Goal: Task Accomplishment & Management: Complete application form

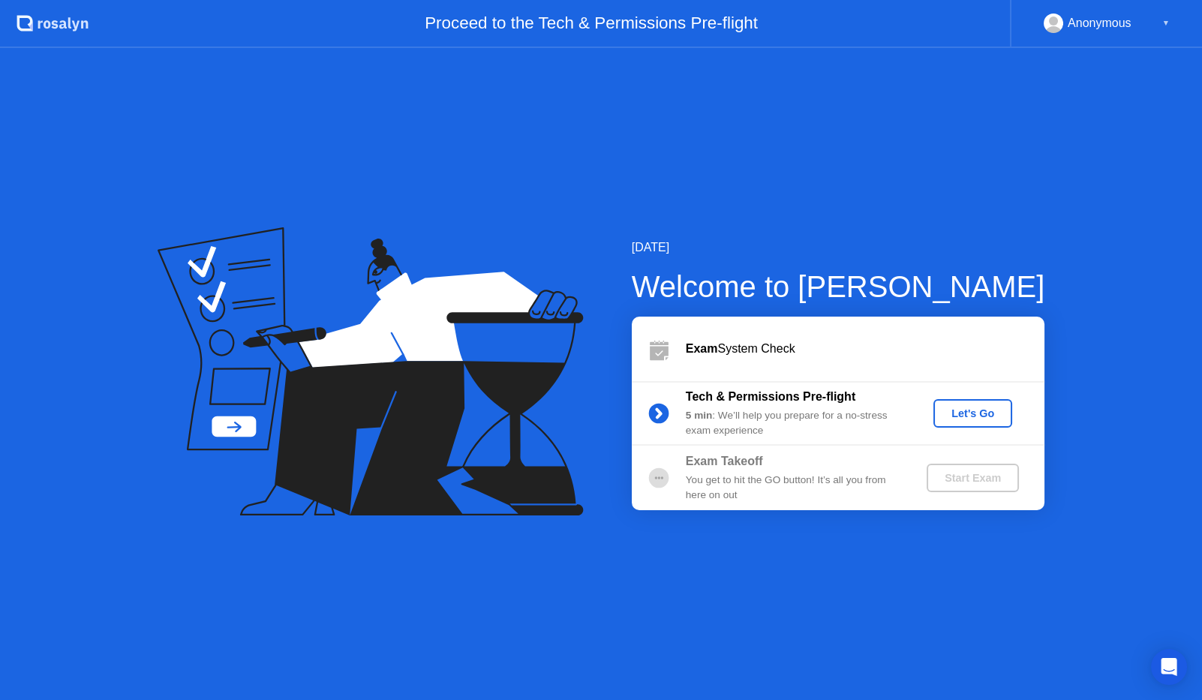
click at [961, 420] on div "Let's Go" at bounding box center [973, 414] width 67 height 12
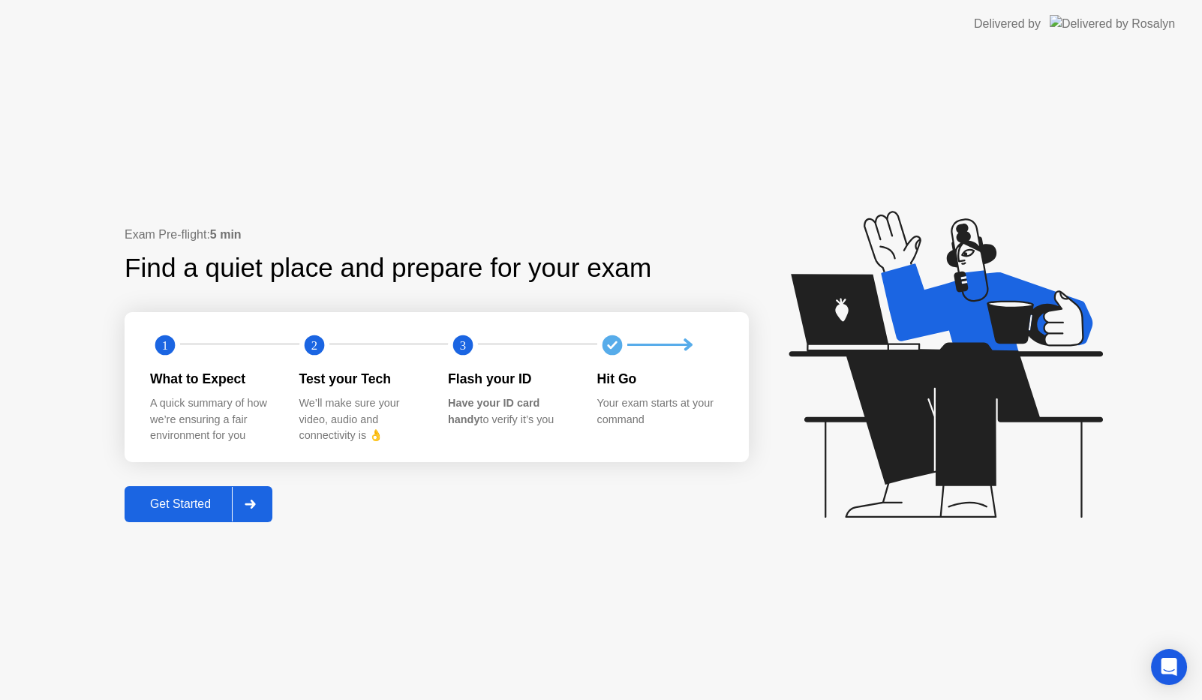
click at [257, 516] on div at bounding box center [250, 504] width 36 height 35
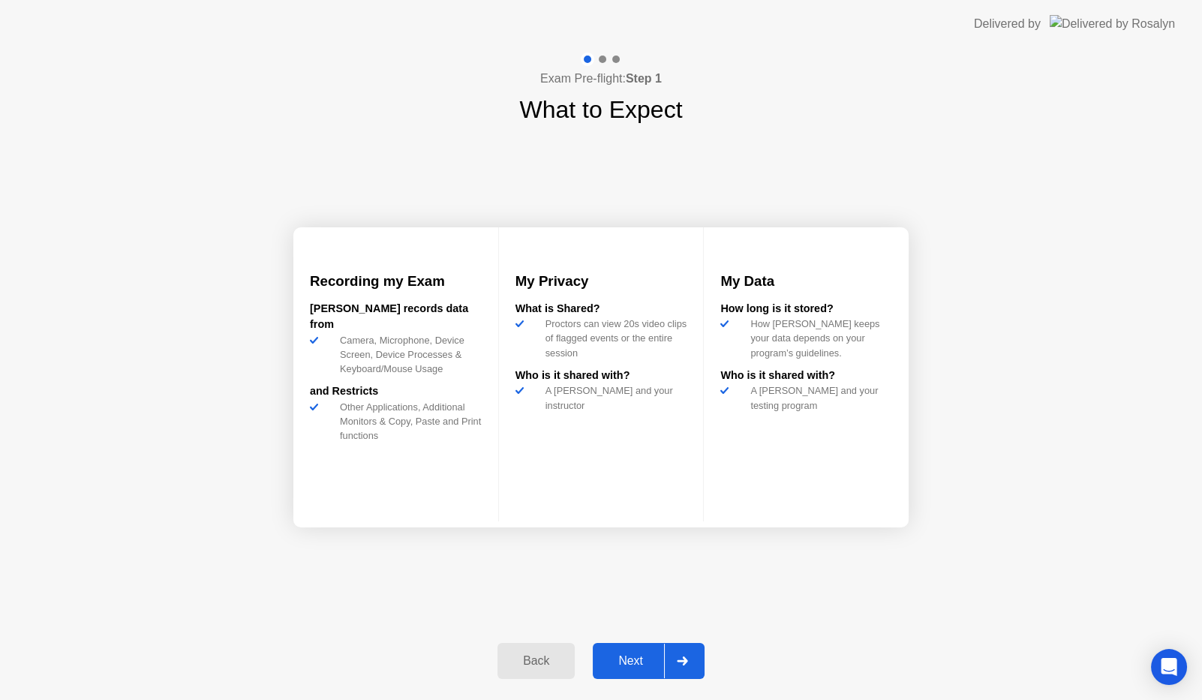
click at [679, 672] on div at bounding box center [682, 661] width 36 height 35
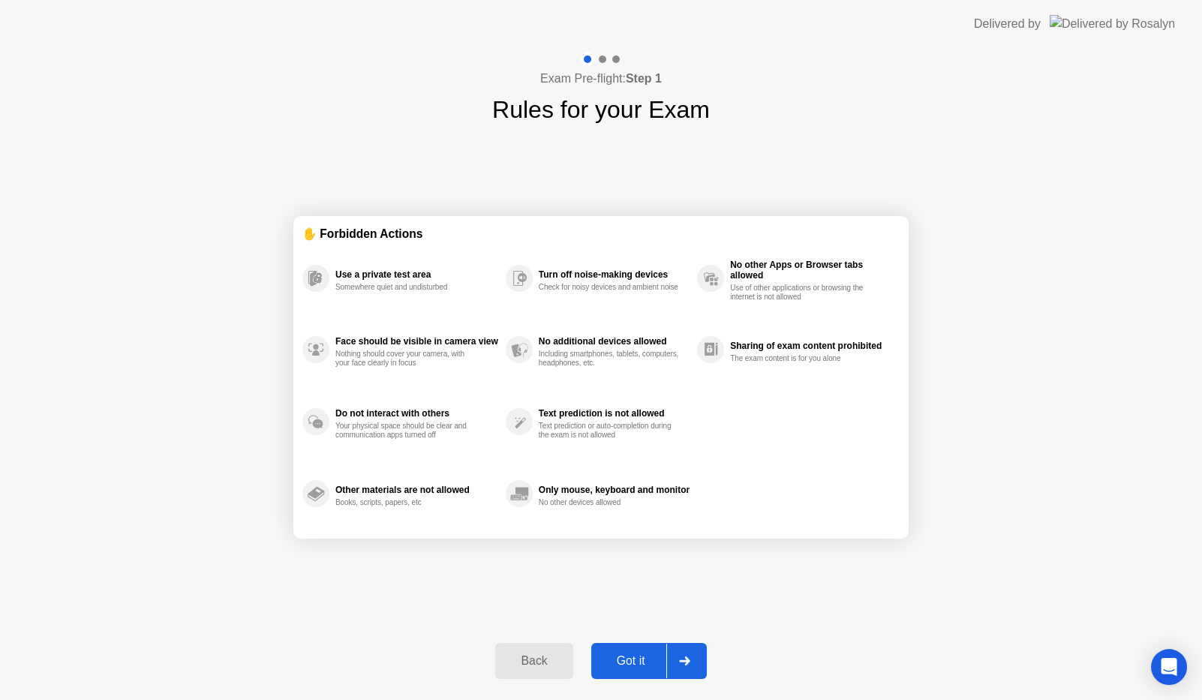
click at [679, 672] on div at bounding box center [684, 661] width 36 height 35
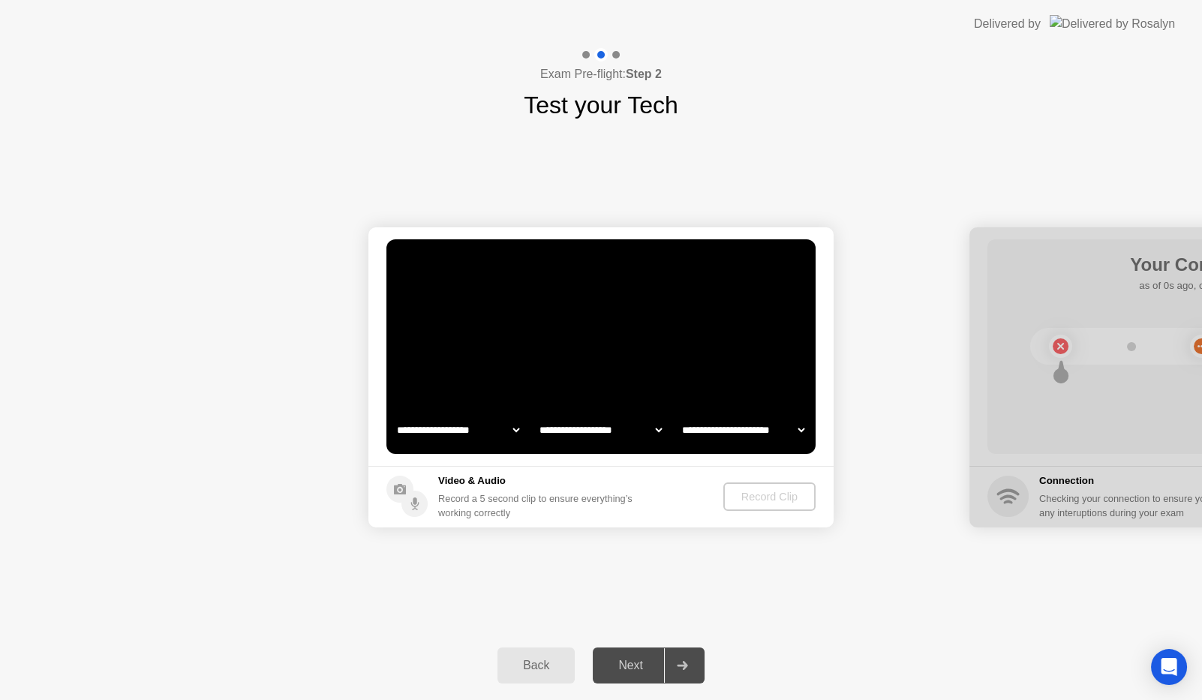
select select "**********"
select select "*******"
click at [805, 499] on div "Record Clip" at bounding box center [770, 497] width 80 height 12
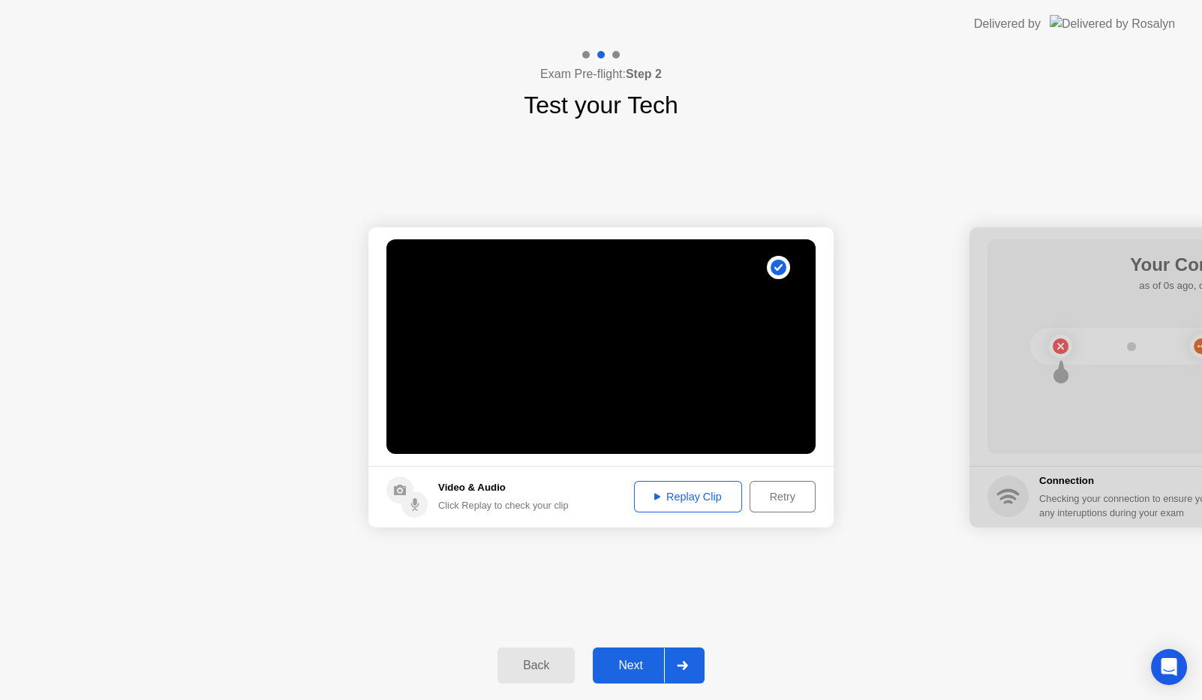
click at [673, 499] on div "Replay Clip" at bounding box center [688, 497] width 98 height 12
click at [677, 669] on icon at bounding box center [682, 665] width 11 height 9
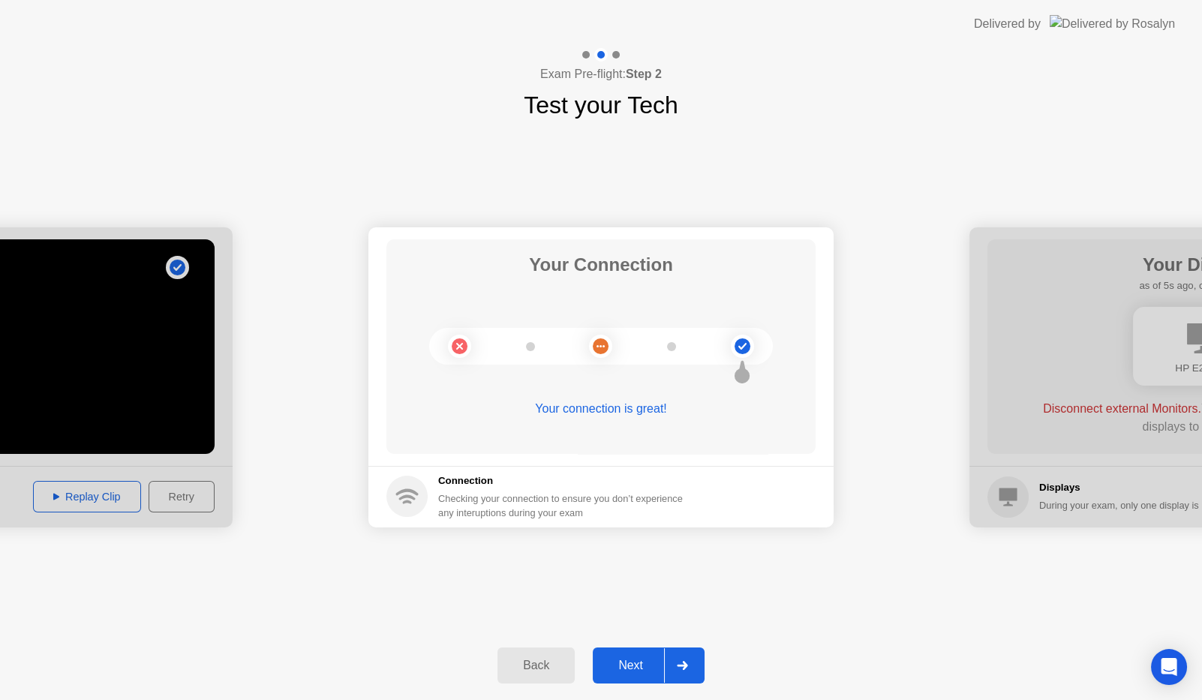
click at [684, 670] on div at bounding box center [682, 665] width 36 height 35
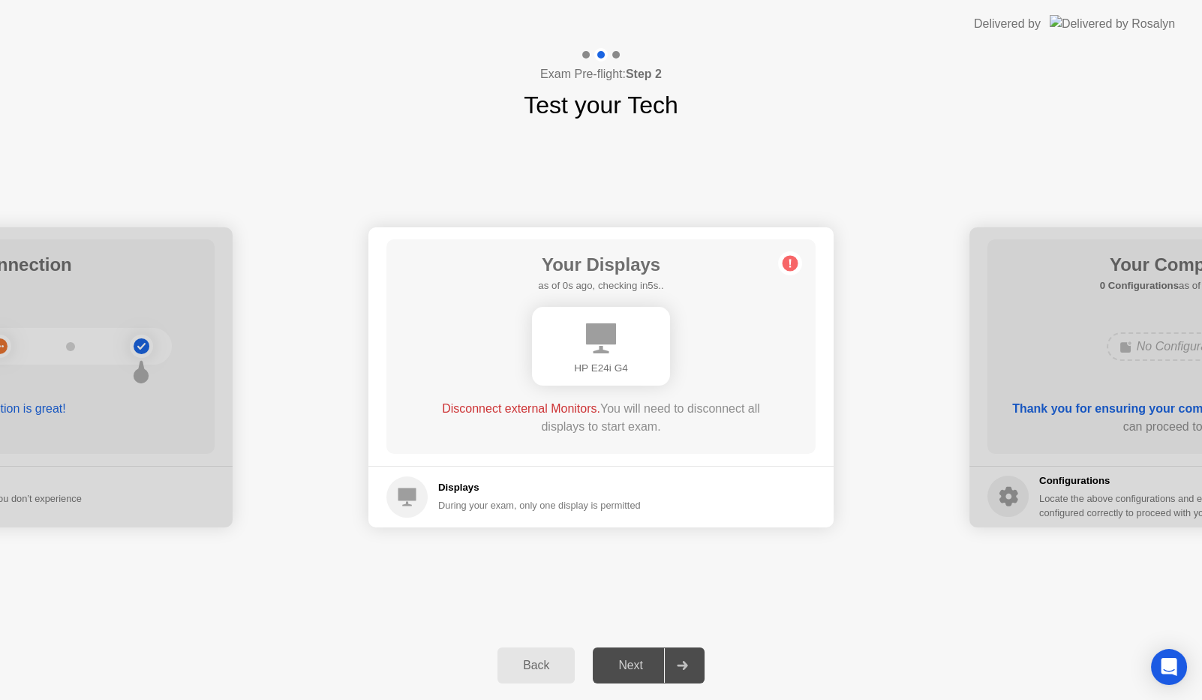
click at [629, 668] on div "Next" at bounding box center [630, 666] width 67 height 14
click at [677, 673] on div at bounding box center [682, 665] width 36 height 35
click at [630, 670] on div "Next" at bounding box center [630, 666] width 67 height 14
click at [1127, 411] on div at bounding box center [1202, 377] width 465 height 300
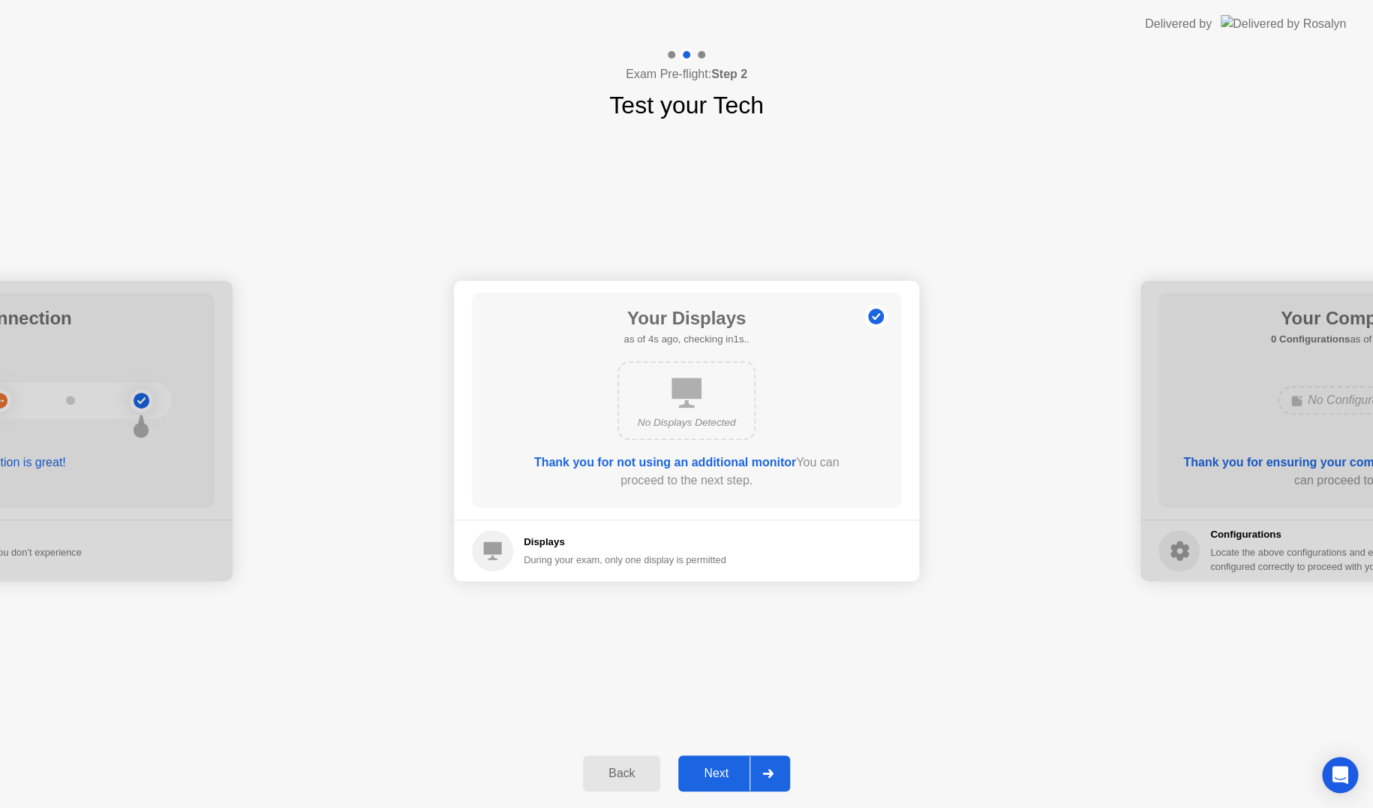
click at [722, 699] on button "Next" at bounding box center [734, 773] width 112 height 36
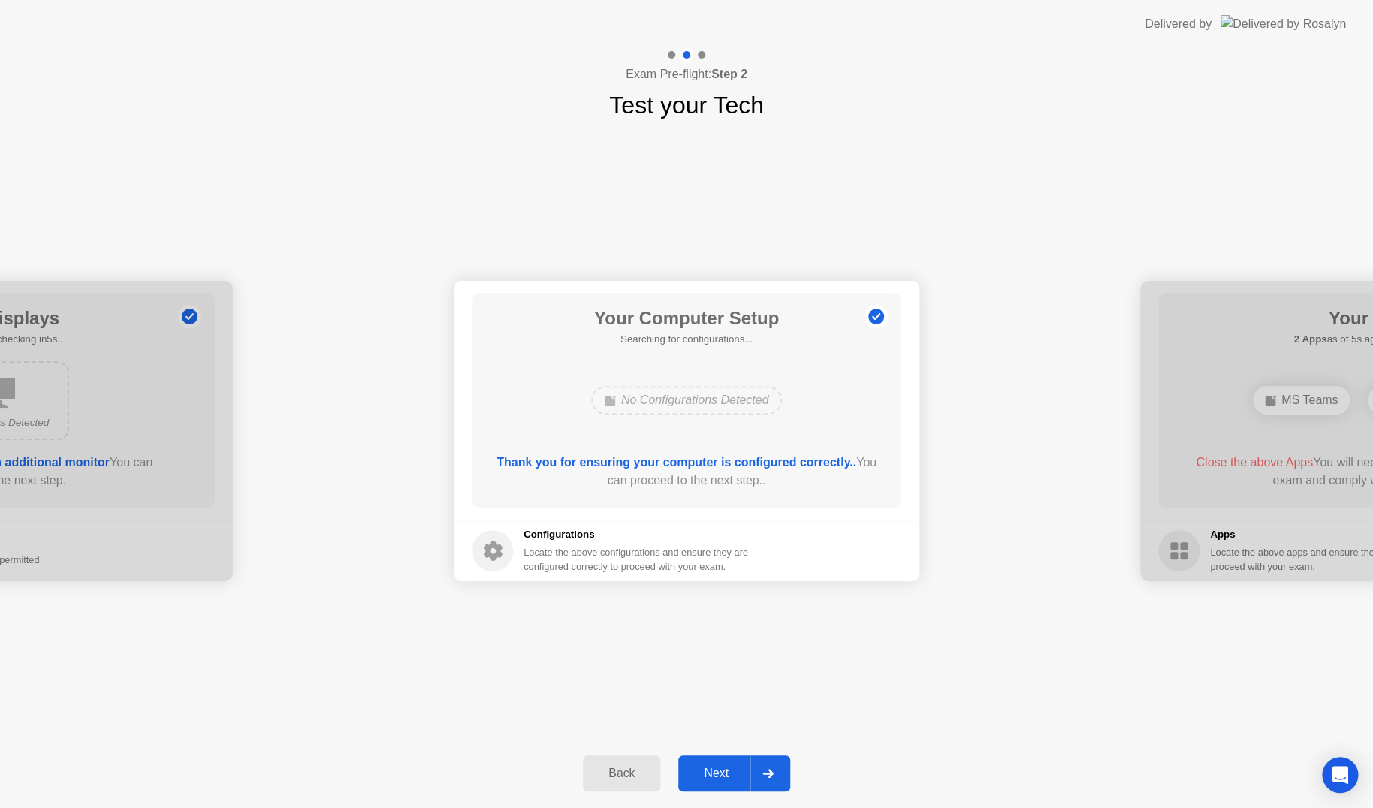
click at [723, 699] on div "Next" at bounding box center [716, 773] width 67 height 14
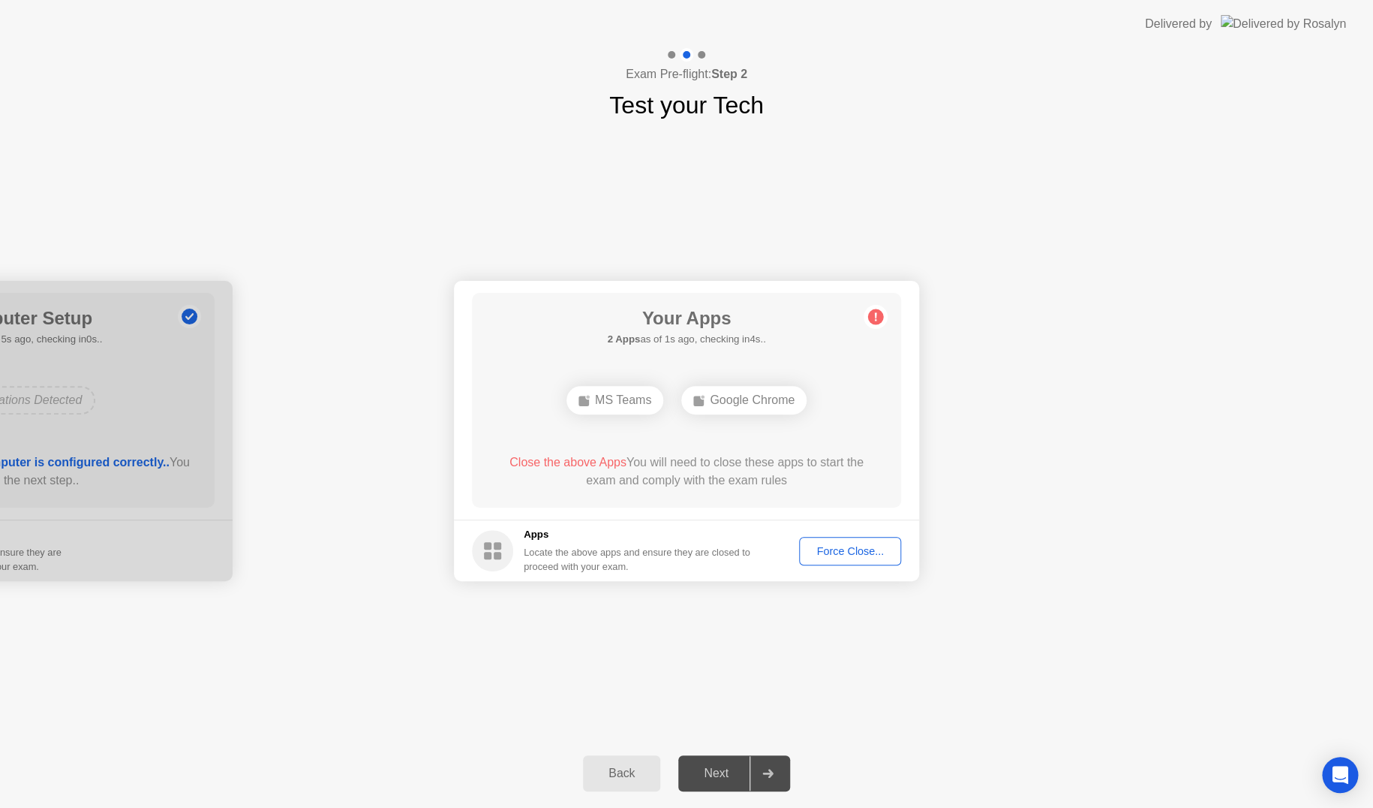
click at [863, 550] on div "Force Close..." at bounding box center [851, 551] width 92 height 12
click at [621, 408] on div "Google Chrome" at bounding box center [687, 400] width 344 height 41
click at [842, 557] on div "Force Close..." at bounding box center [851, 551] width 92 height 12
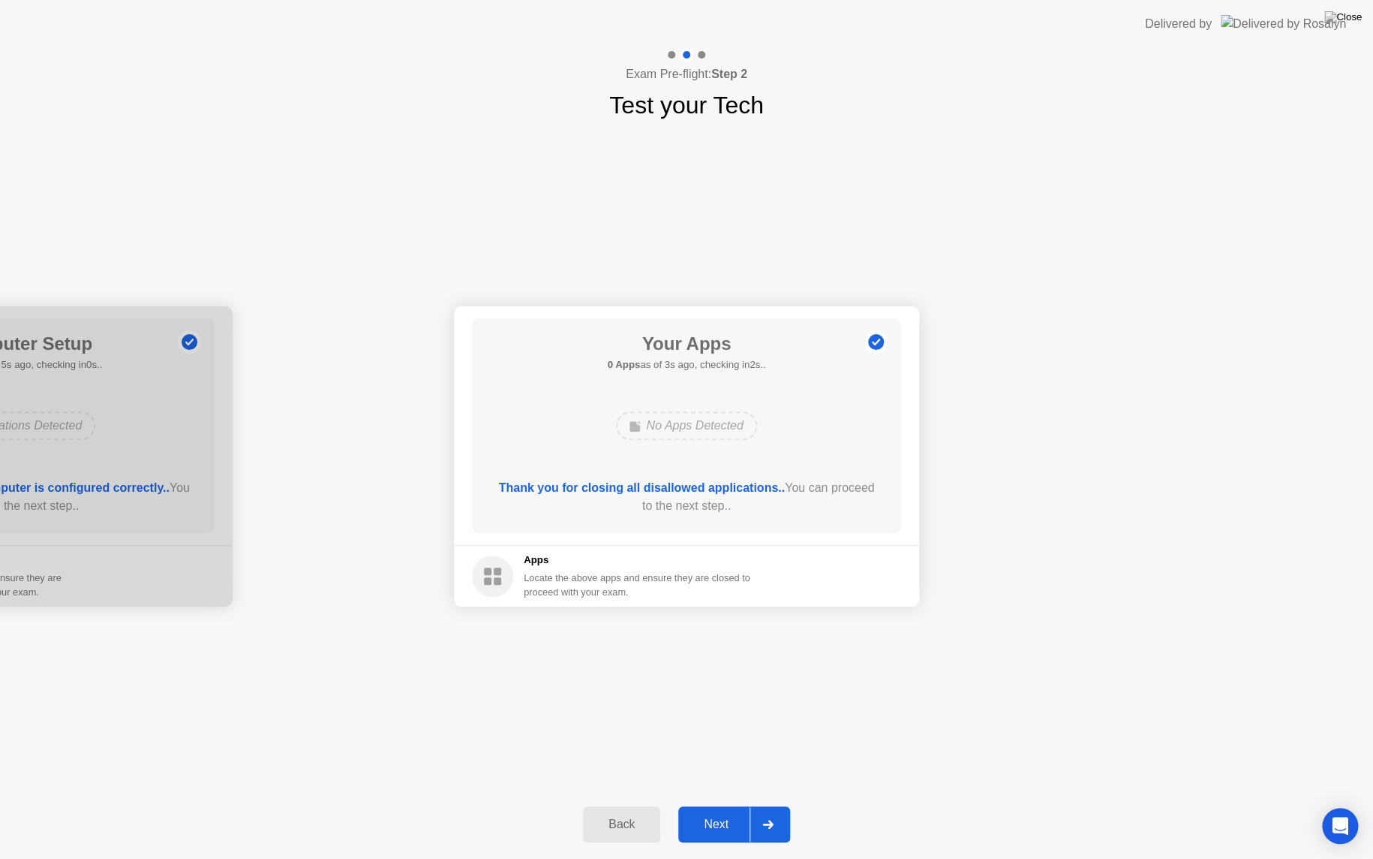
click at [699, 699] on div "Next" at bounding box center [716, 824] width 67 height 14
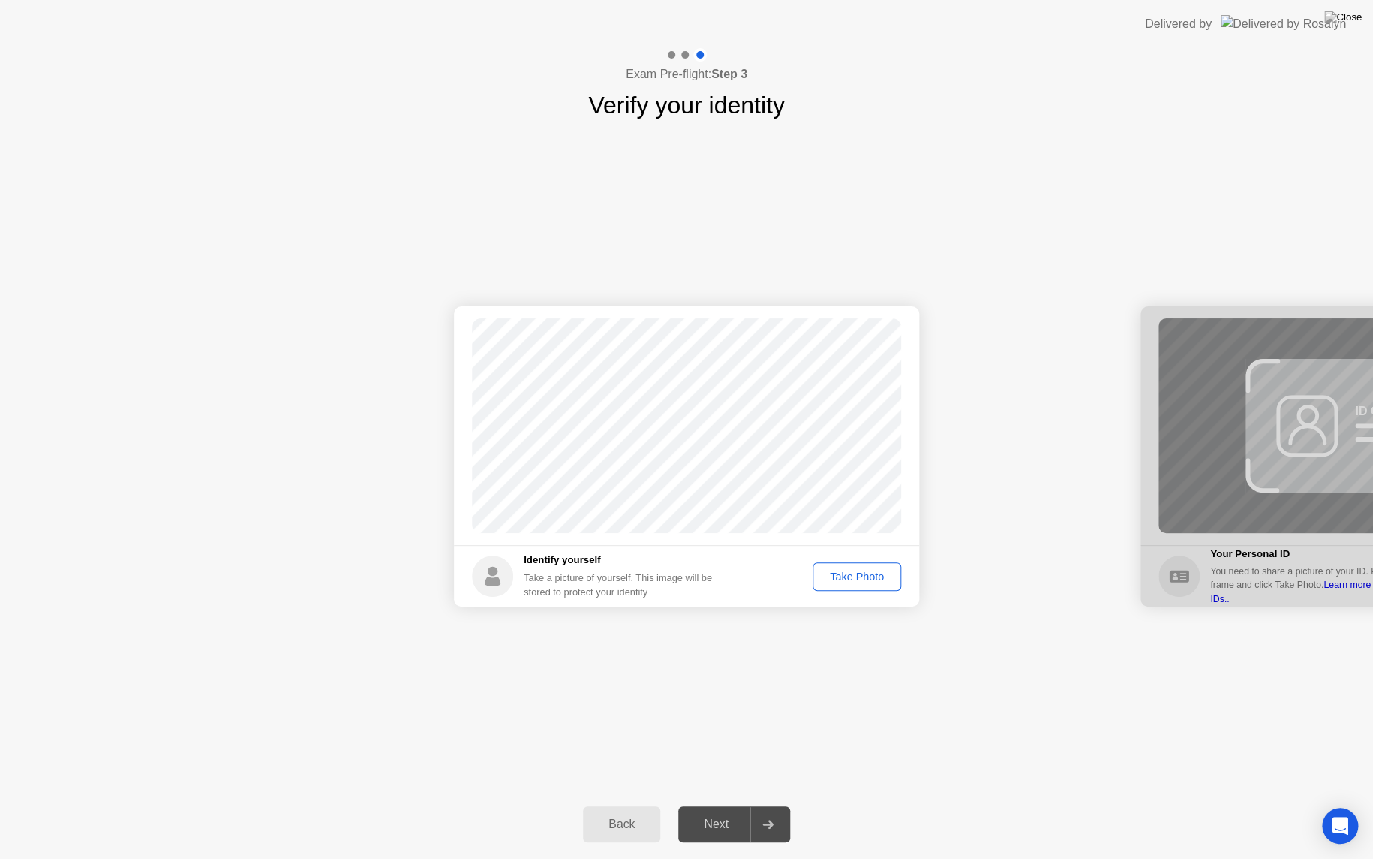
click at [854, 579] on div "Take Photo" at bounding box center [857, 576] width 78 height 12
click at [874, 576] on div "Retake" at bounding box center [867, 576] width 59 height 12
click at [870, 579] on div "Take Photo" at bounding box center [857, 576] width 78 height 12
click at [857, 582] on div "Retake" at bounding box center [867, 576] width 59 height 12
click at [868, 582] on div "Take Photo" at bounding box center [857, 576] width 78 height 12
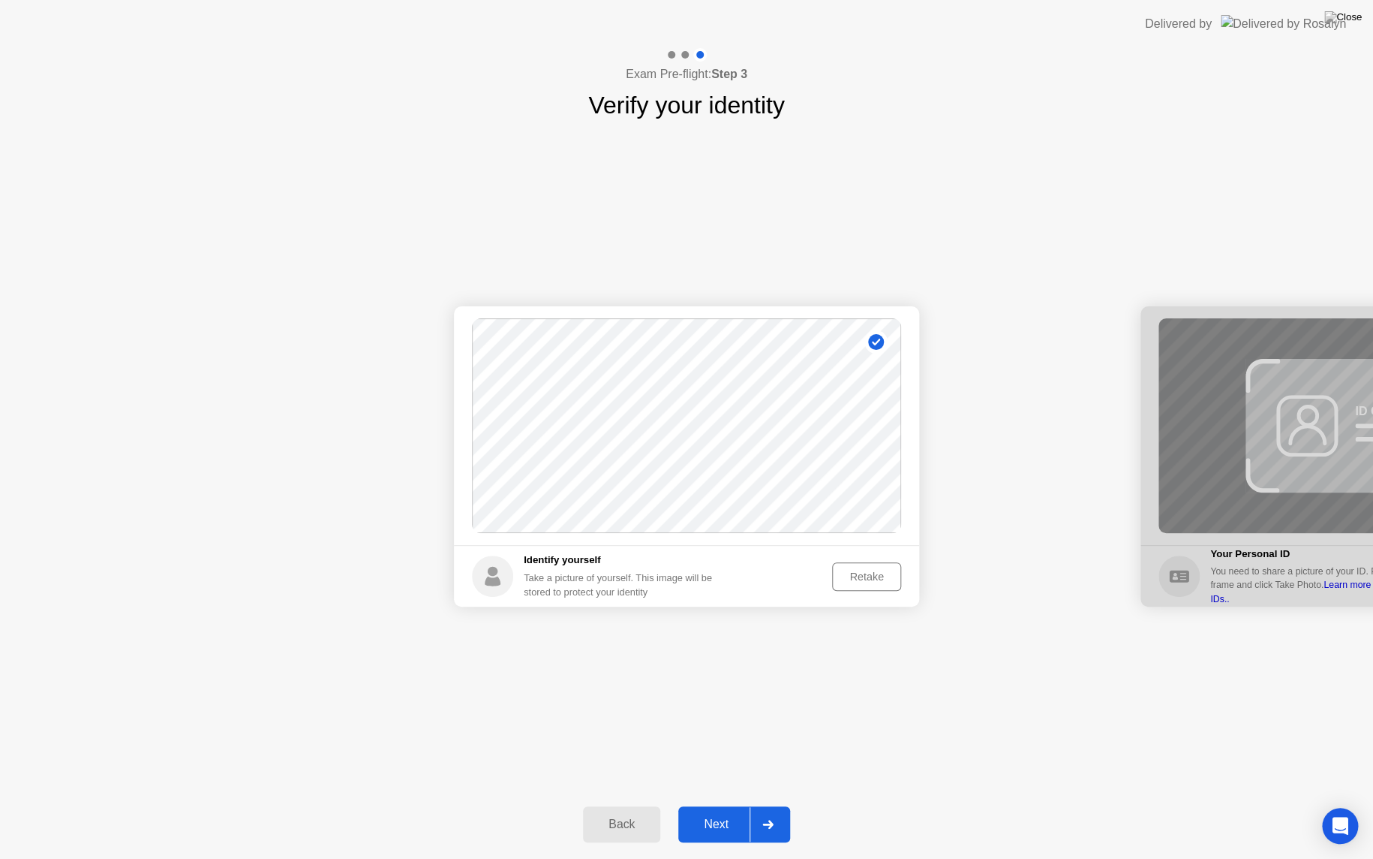
click at [865, 575] on div "Retake" at bounding box center [867, 576] width 59 height 12
click at [865, 578] on div "Take Photo" at bounding box center [857, 576] width 78 height 12
click at [726, 699] on div "Next" at bounding box center [716, 824] width 67 height 14
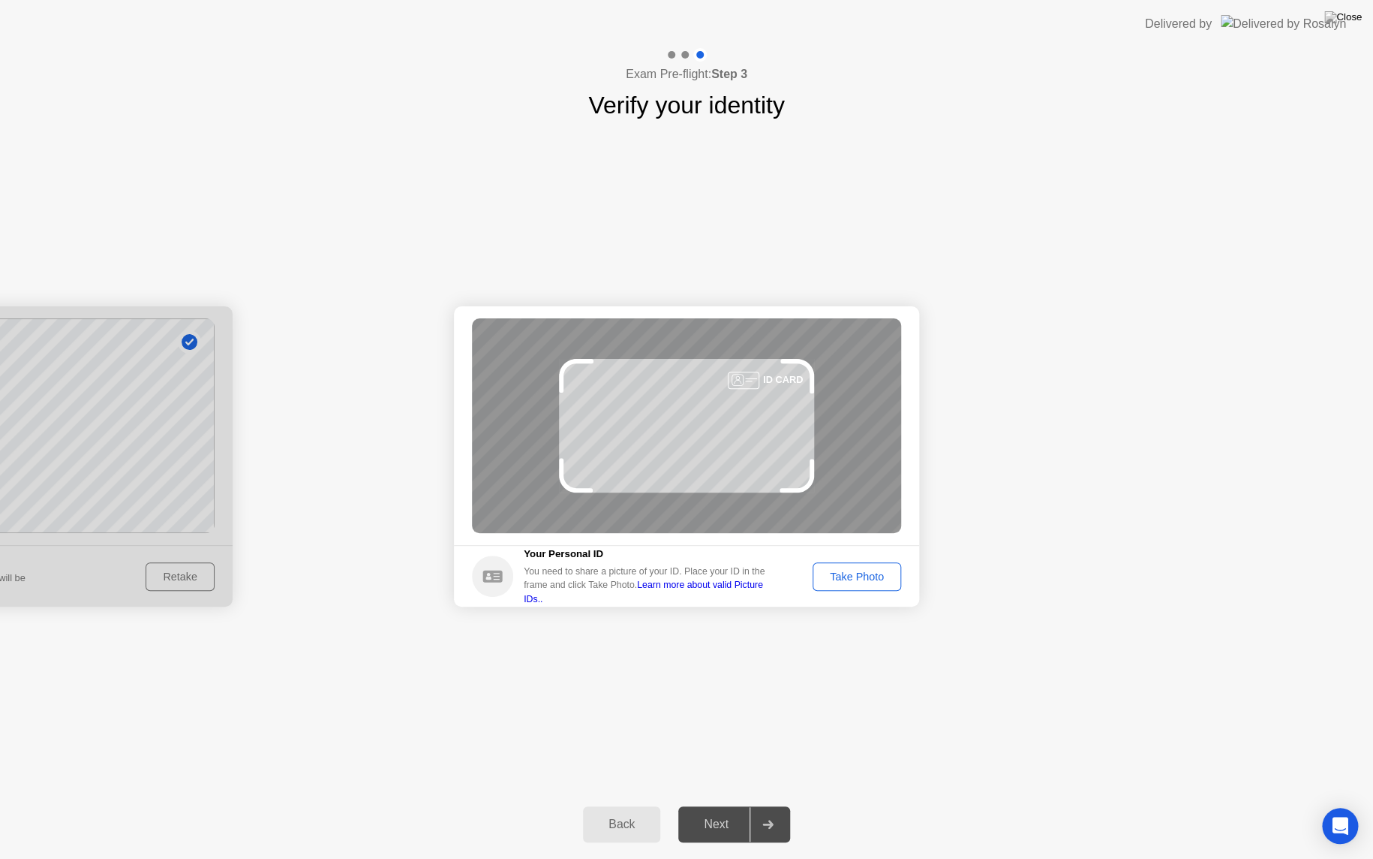
click at [862, 578] on div "Take Photo" at bounding box center [857, 576] width 78 height 12
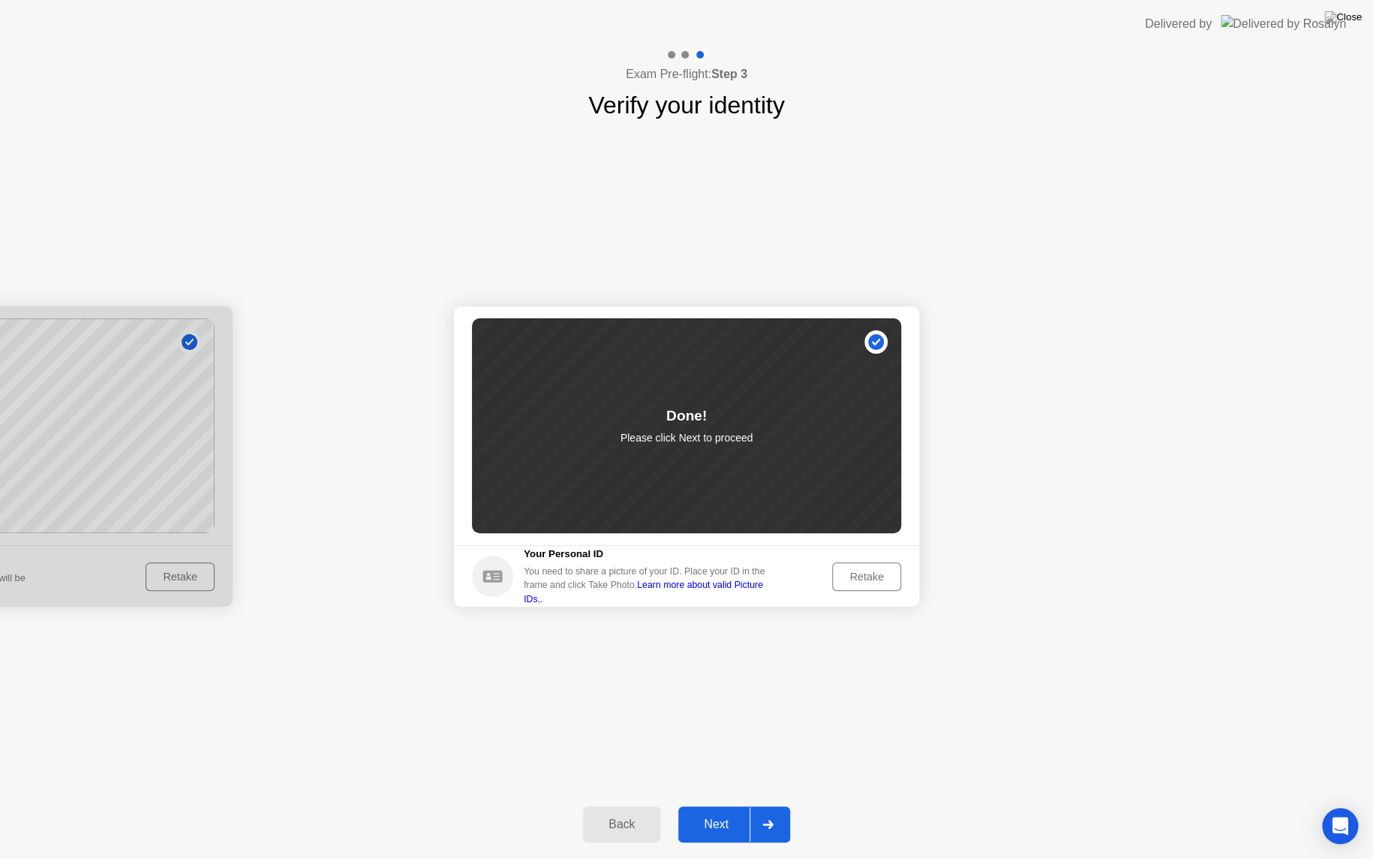
click at [712, 699] on div "Next" at bounding box center [716, 824] width 67 height 14
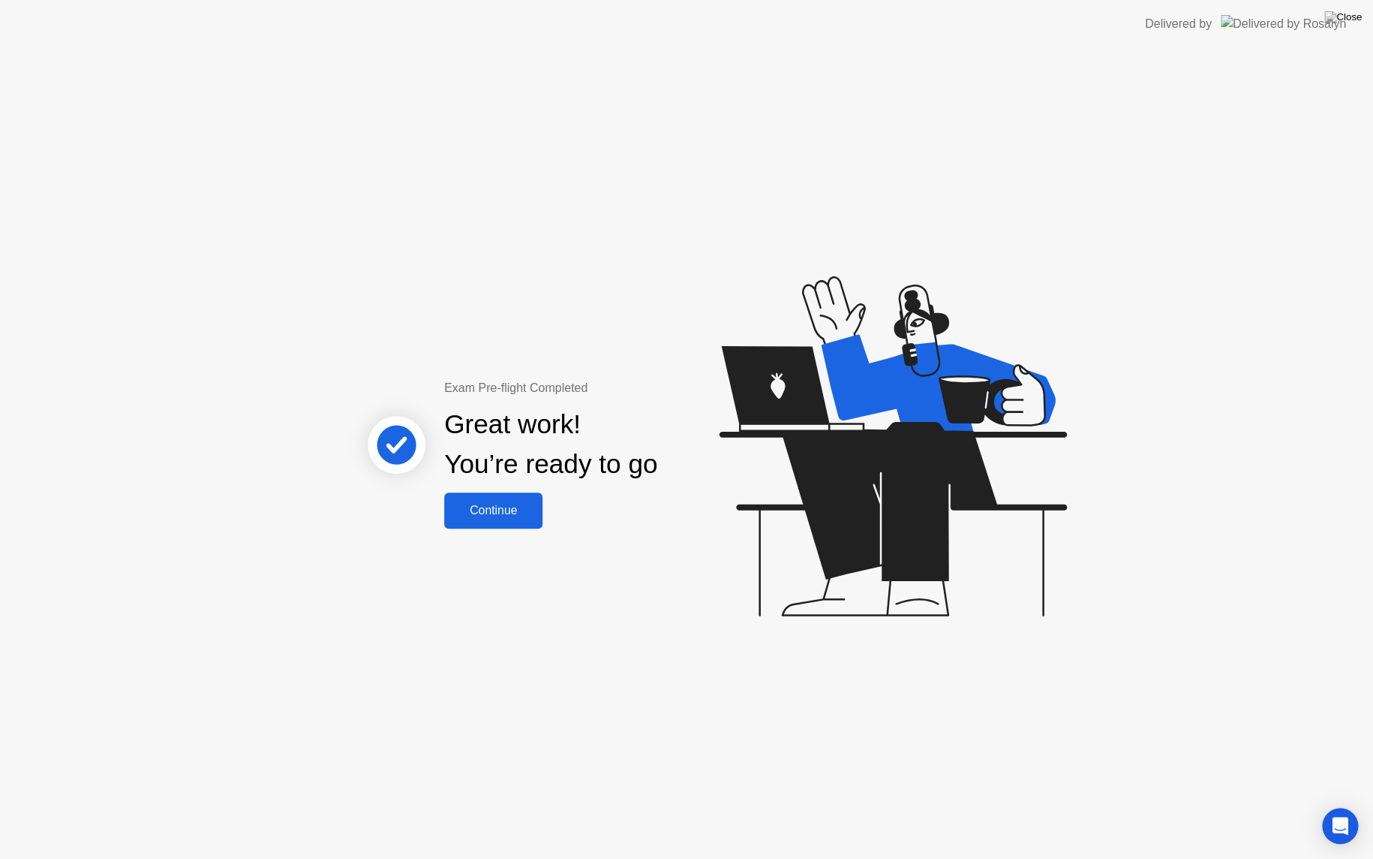
click at [510, 516] on div "Continue" at bounding box center [493, 511] width 89 height 14
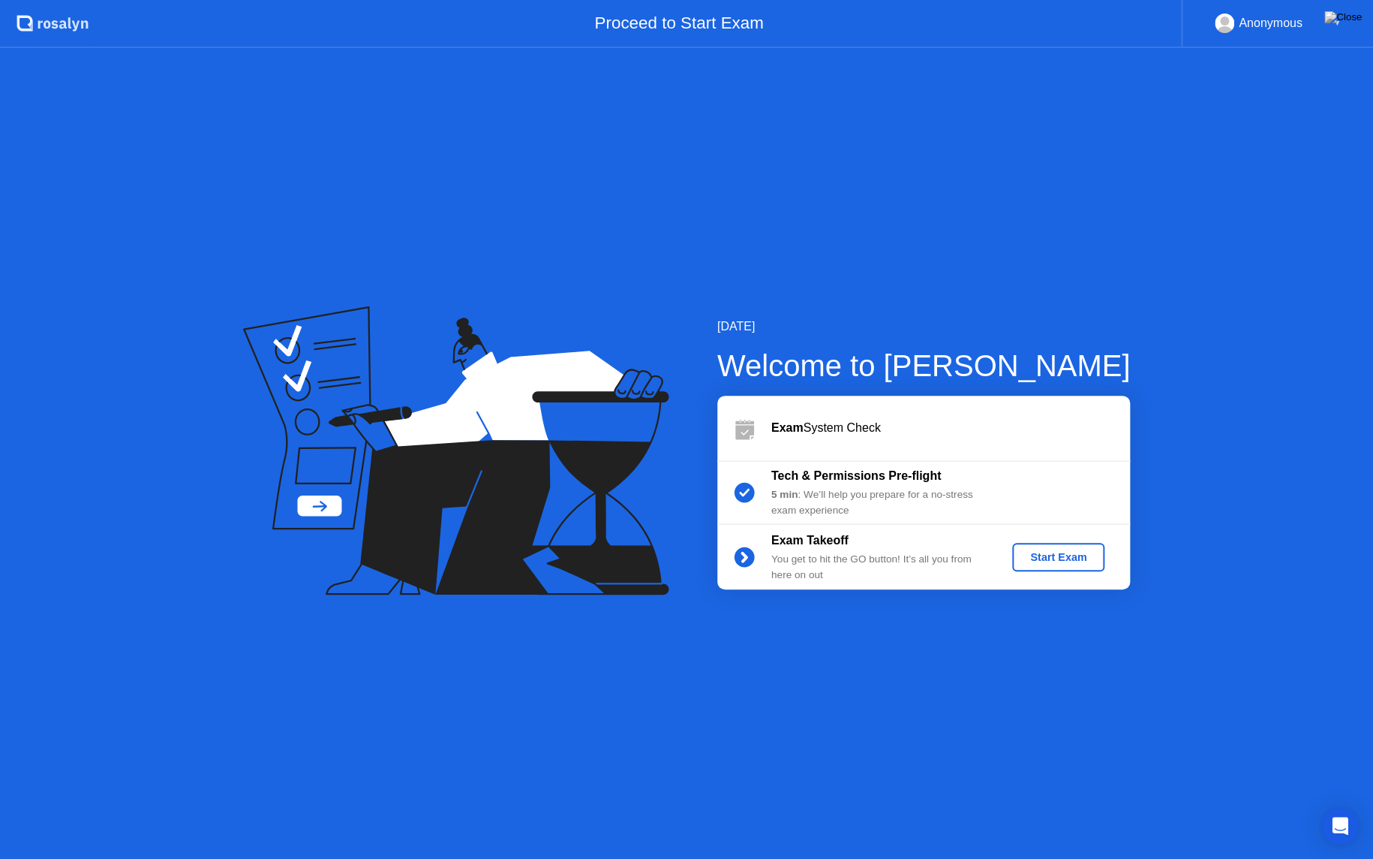
click at [1063, 558] on div "Start Exam" at bounding box center [1058, 557] width 80 height 12
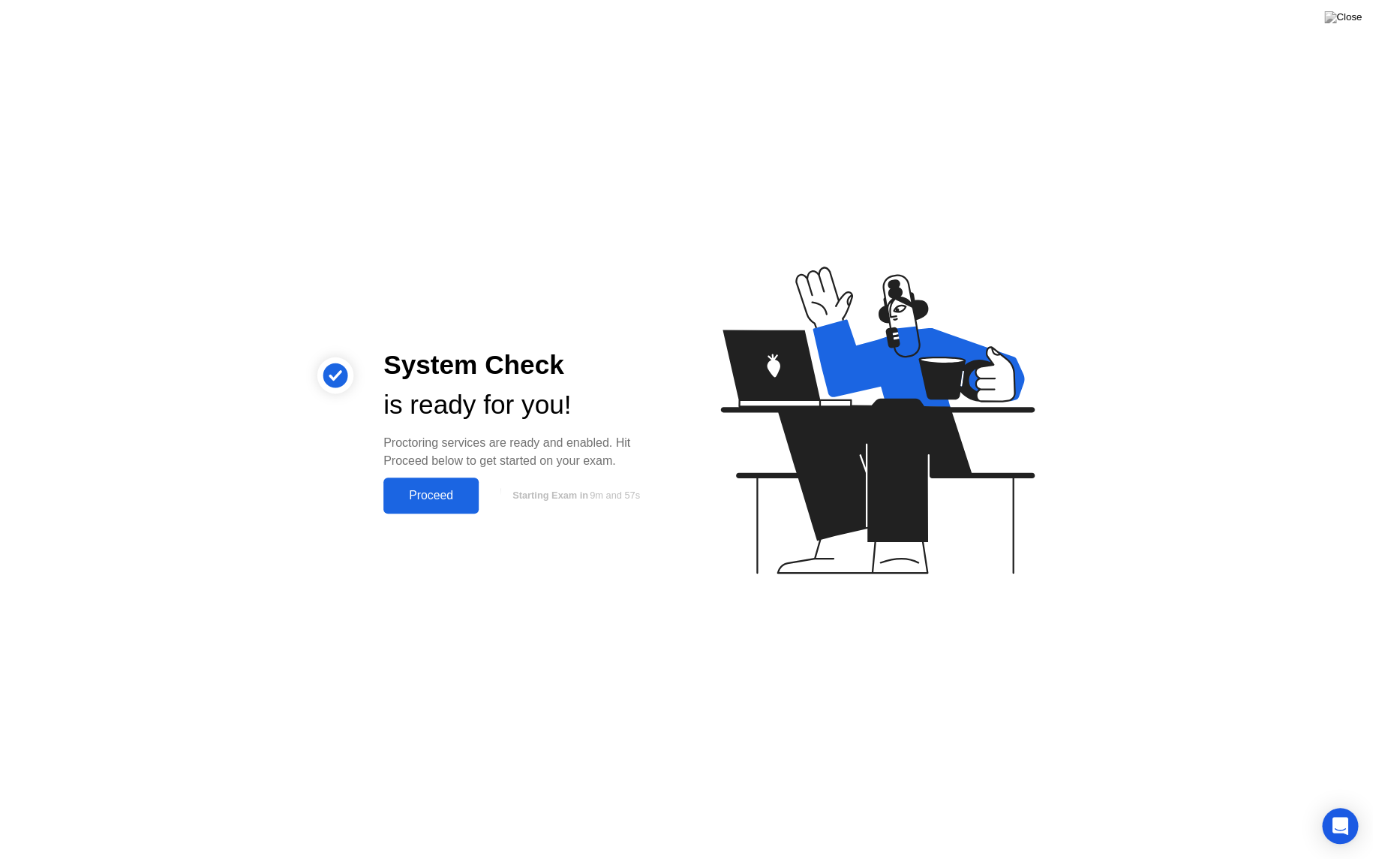
click at [431, 501] on div "Proceed" at bounding box center [431, 496] width 86 height 14
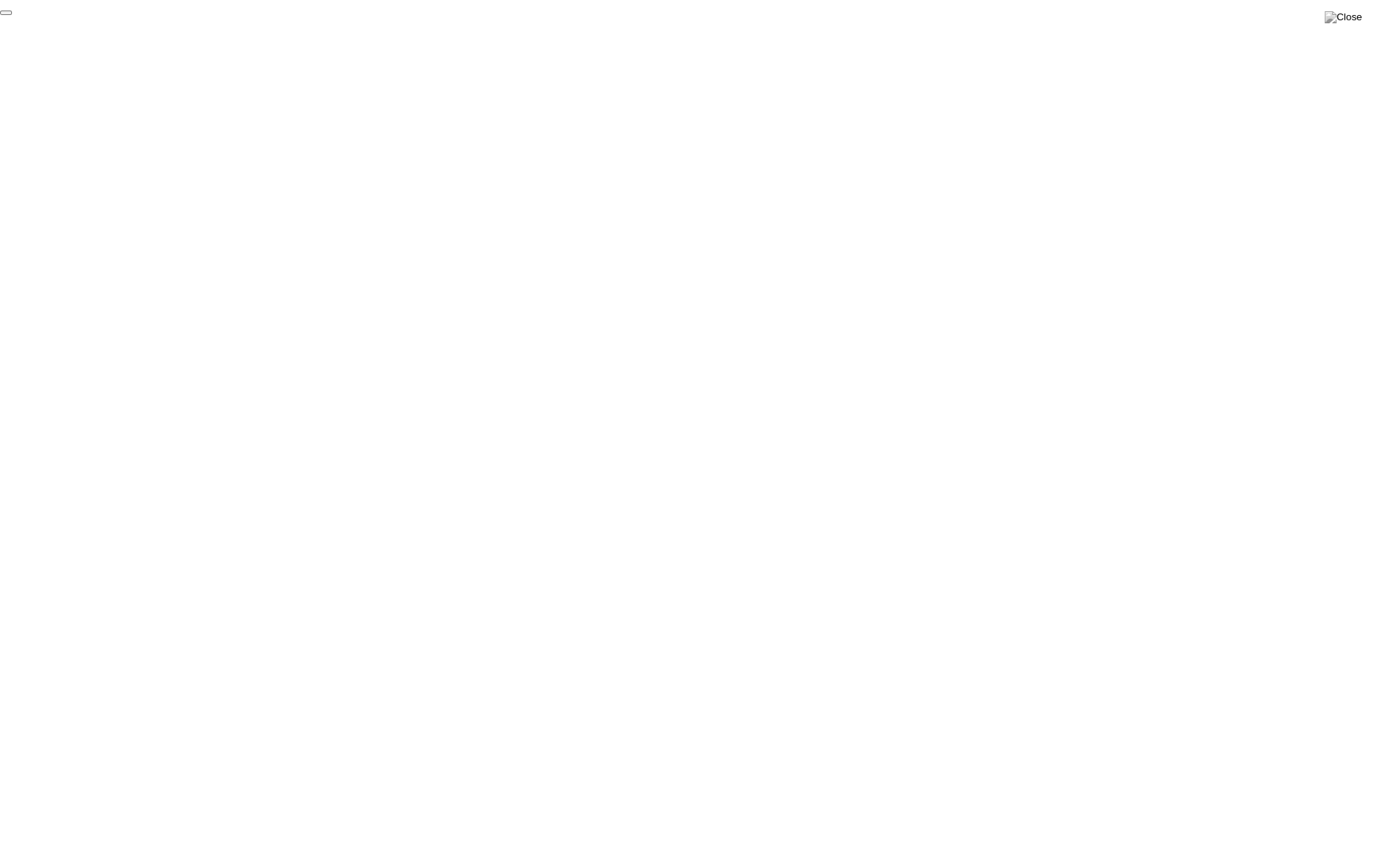
click div "End Proctoring Session"
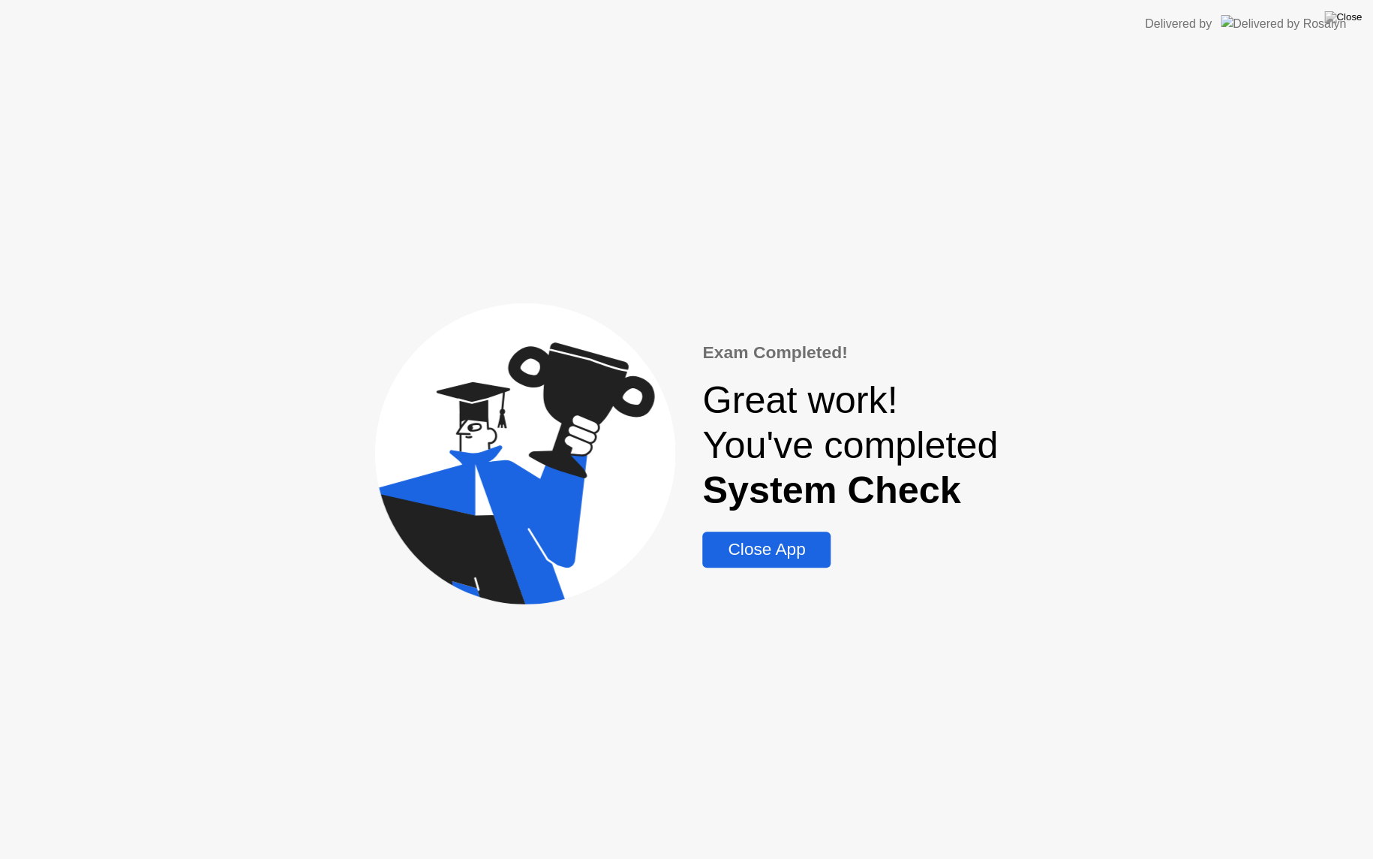
click at [815, 555] on div "Close App" at bounding box center [766, 549] width 119 height 20
